Goal: Find specific page/section: Find specific page/section

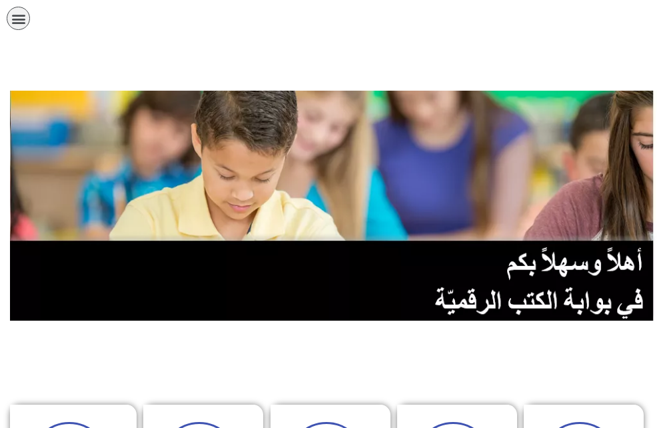
scroll to position [267, 0]
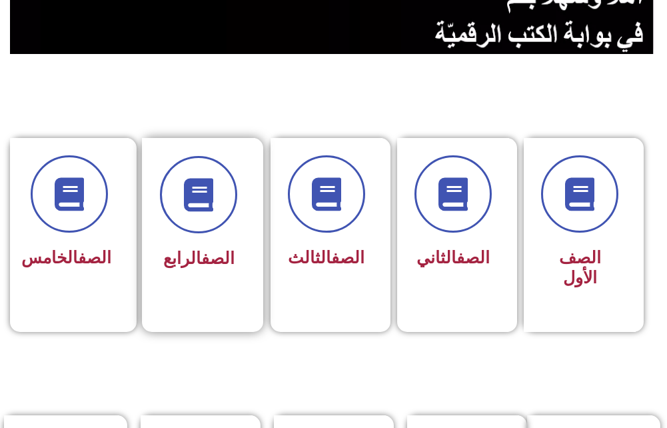
click at [171, 257] on span "الصف الرابع" at bounding box center [198, 258] width 71 height 19
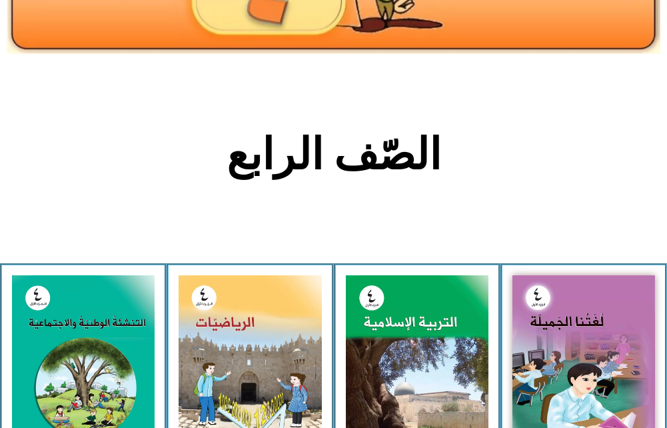
scroll to position [333, 0]
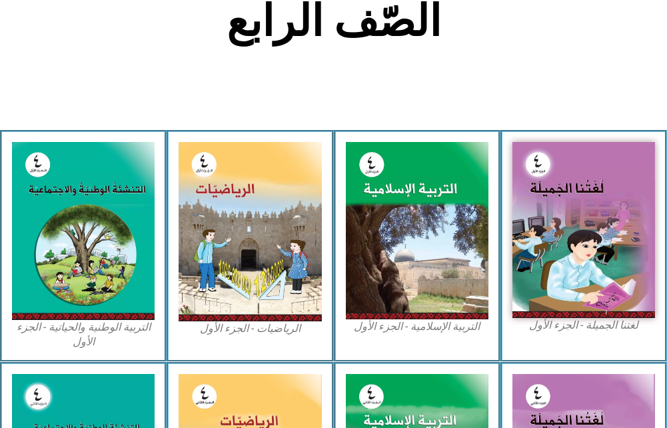
click at [375, 75] on section "الصّف الرابع" at bounding box center [333, 28] width 667 height 203
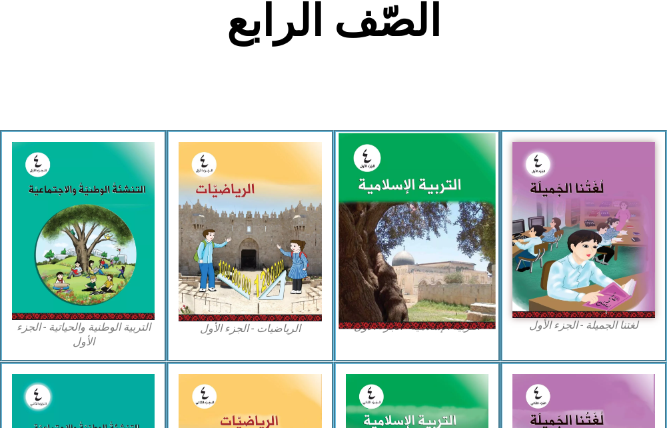
click at [400, 221] on img at bounding box center [417, 230] width 157 height 195
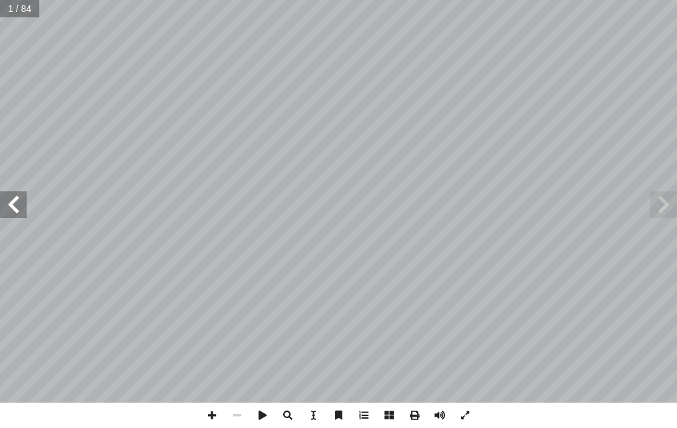
click at [23, 200] on span at bounding box center [13, 204] width 27 height 27
click at [210, 414] on span at bounding box center [211, 415] width 25 height 25
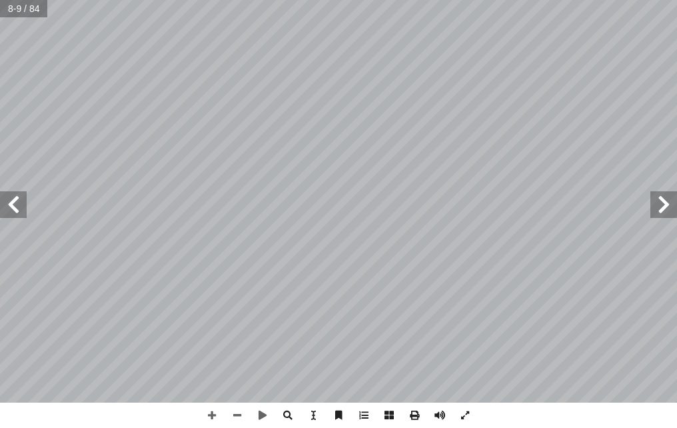
click at [676, 90] on html "الصفحة الرئيسية الصف الأول الصف الثاني الصف الثالث الصف الرابع الصف الخامس الصف…" at bounding box center [338, 45] width 677 height 90
